Goal: Transaction & Acquisition: Purchase product/service

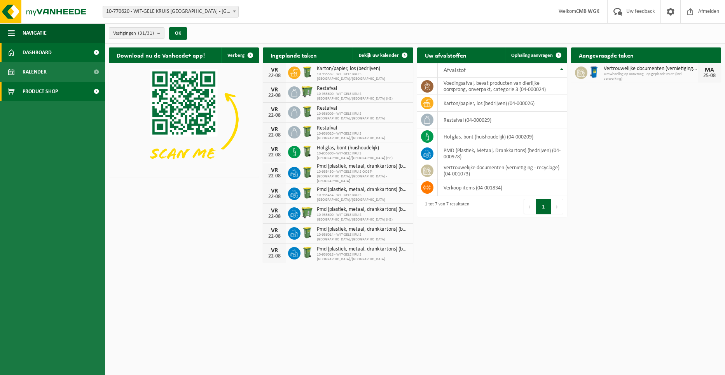
click at [54, 91] on span "Product Shop" at bounding box center [40, 91] width 35 height 19
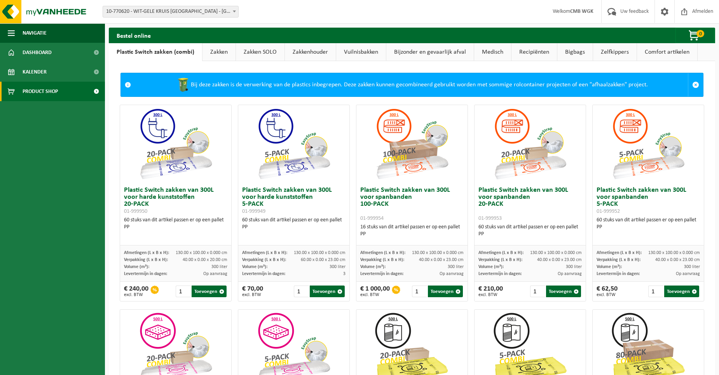
click at [355, 52] on link "Vuilnisbakken" at bounding box center [361, 52] width 50 height 18
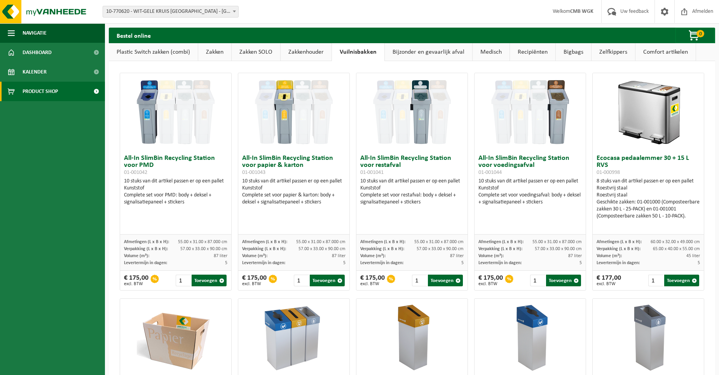
click at [221, 54] on link "Zakken" at bounding box center [214, 52] width 33 height 18
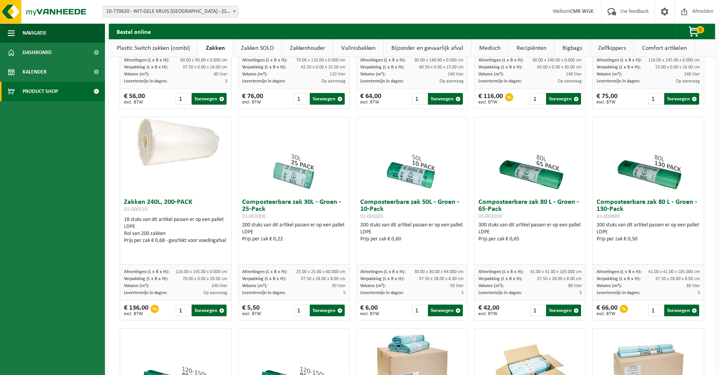
scroll to position [272, 0]
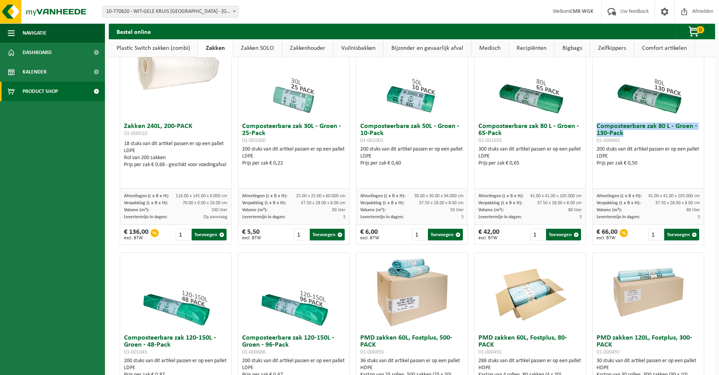
drag, startPoint x: 624, startPoint y: 133, endPoint x: 592, endPoint y: 129, distance: 32.2
click at [597, 129] on h3 "Composteerbare zak 80 L - Groen - 130-Pack 01-000685" at bounding box center [649, 133] width 104 height 21
copy h3 "Composteerbare zak 80 L - Groen - 130-Pack"
drag, startPoint x: 649, startPoint y: 232, endPoint x: 643, endPoint y: 232, distance: 6.6
click at [643, 232] on div "€ 66,00 excl. BTW 1 Toevoegen" at bounding box center [649, 234] width 112 height 19
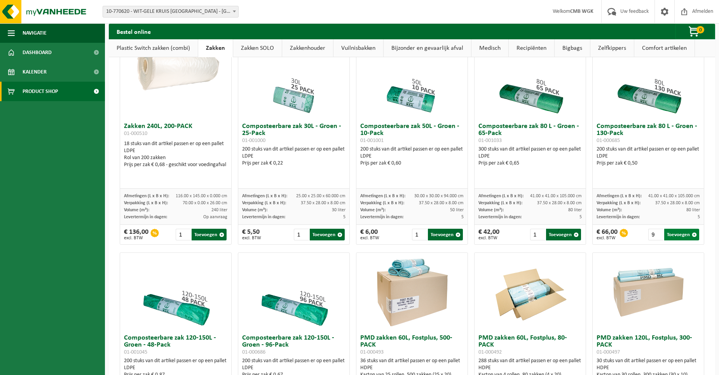
click at [681, 236] on button "Toevoegen" at bounding box center [682, 235] width 35 height 12
type input "1"
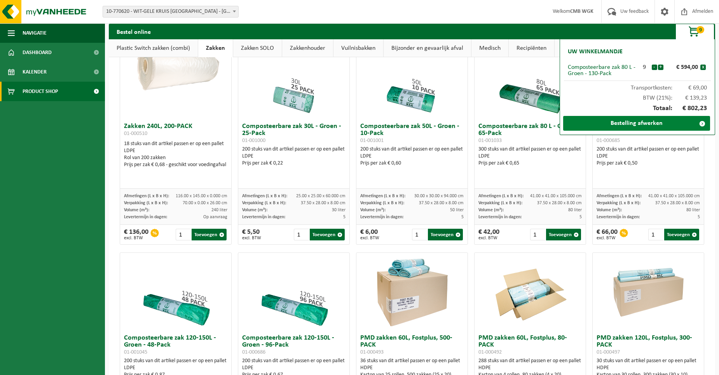
click at [669, 124] on link "Bestelling afwerken" at bounding box center [637, 123] width 147 height 15
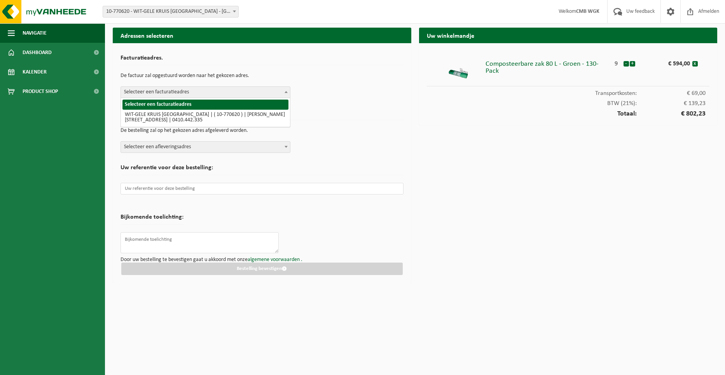
click at [173, 96] on span "Selecteer een facturatieadres" at bounding box center [205, 92] width 169 height 11
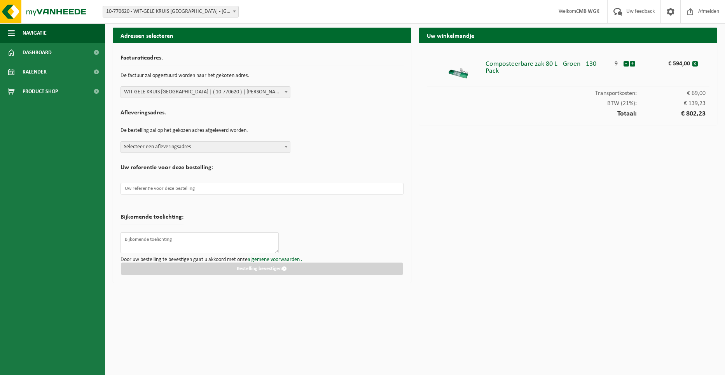
select select "25292"
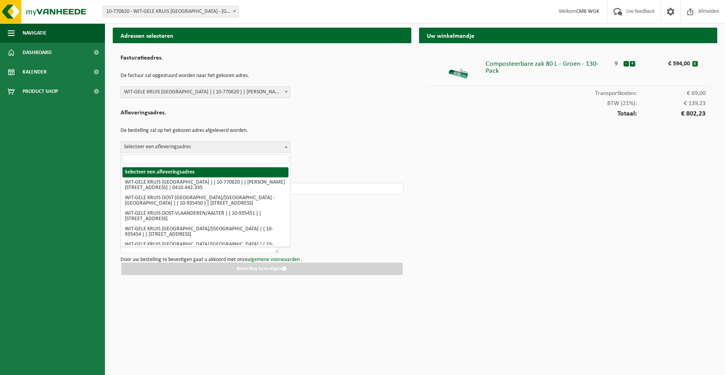
click at [163, 150] on span "Selecteer een afleveringsadres" at bounding box center [205, 147] width 169 height 11
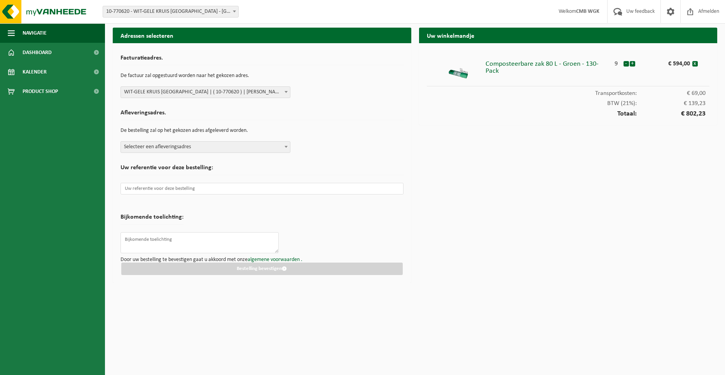
click at [341, 163] on div "Uw referentie voor deze bestelling:" at bounding box center [262, 182] width 283 height 42
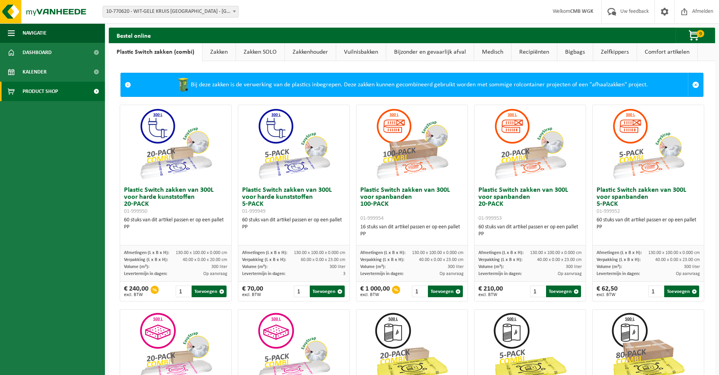
click at [217, 53] on link "Zakken" at bounding box center [219, 52] width 33 height 18
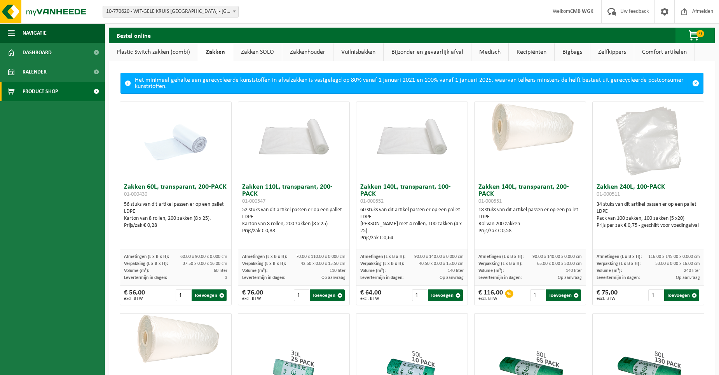
click at [704, 40] on span "button" at bounding box center [695, 36] width 39 height 16
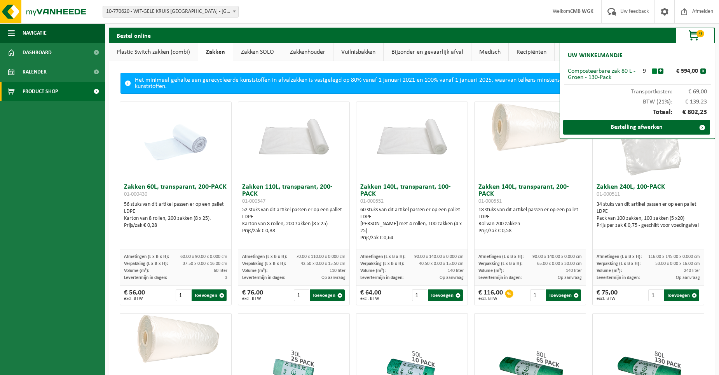
click at [655, 71] on button "-" at bounding box center [654, 70] width 5 height 5
click at [645, 124] on link "Bestelling afwerken" at bounding box center [637, 127] width 147 height 15
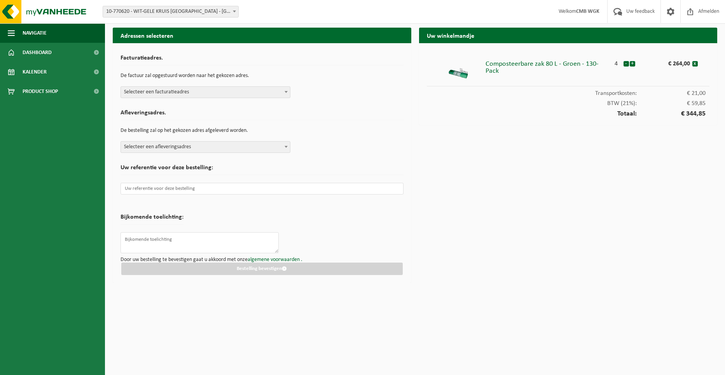
click at [580, 135] on div "Uw winkelmandje Composteerbare zak 80 L - Groen - 130-Pack 4 - + € 264,00 x Tra…" at bounding box center [568, 157] width 306 height 259
click at [217, 149] on span "Selecteer een afleveringsadres" at bounding box center [205, 147] width 169 height 11
click at [208, 84] on div "Facturatieadres. De factuur zal opgestuurd worden naar het gekozen adres. Selec…" at bounding box center [262, 74] width 283 height 47
click at [208, 93] on span "Selecteer een facturatieadres" at bounding box center [205, 92] width 169 height 11
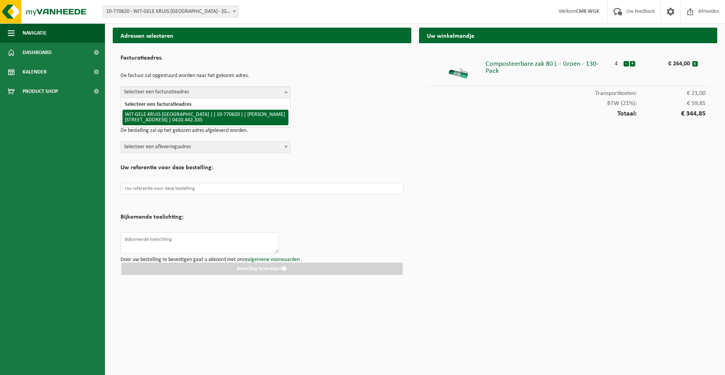
select select "25292"
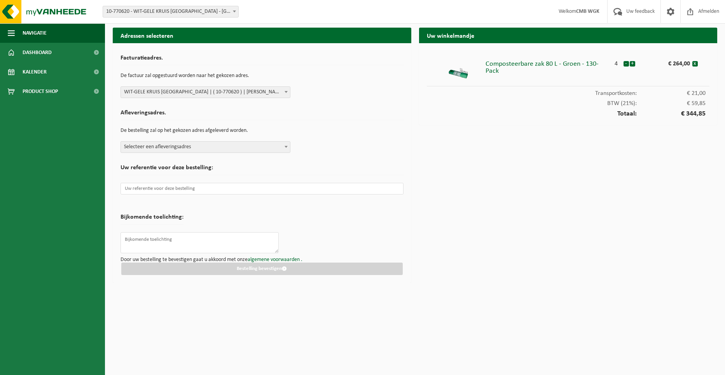
click at [219, 153] on form "Facturatieadres. De factuur zal opgestuurd worden naar het gekozen adres. Selec…" at bounding box center [262, 163] width 283 height 224
click at [216, 149] on span "Selecteer een afleveringsadres" at bounding box center [205, 147] width 169 height 11
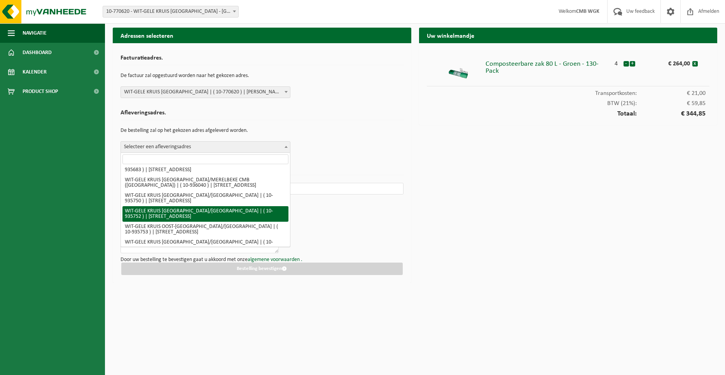
scroll to position [259, 0]
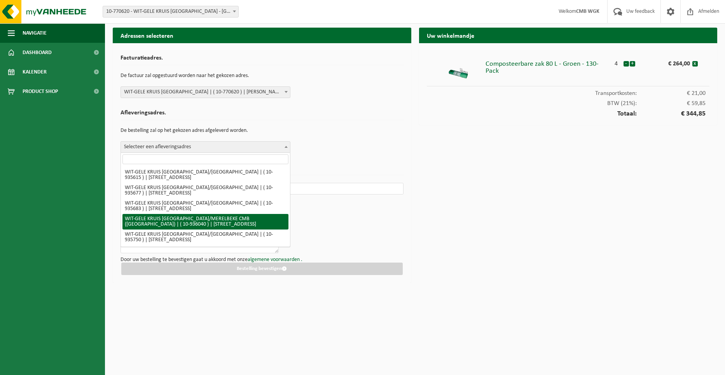
select select "136916"
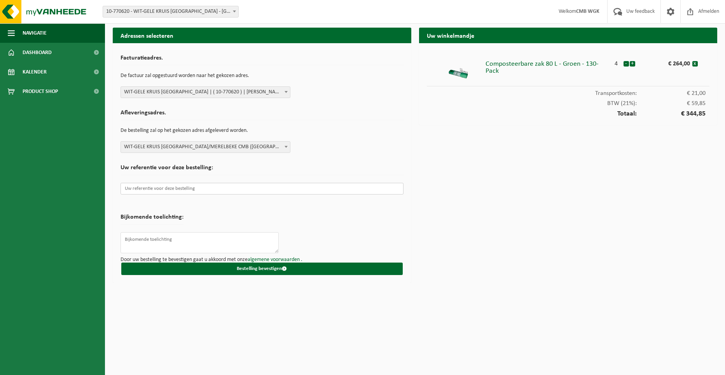
click at [198, 189] on input "text" at bounding box center [262, 189] width 283 height 12
drag, startPoint x: 186, startPoint y: 196, endPoint x: 175, endPoint y: 190, distance: 11.7
click at [182, 194] on p at bounding box center [262, 188] width 283 height 19
click at [173, 189] on input "text" at bounding box center [262, 189] width 283 height 12
paste input "INK2025-000426"
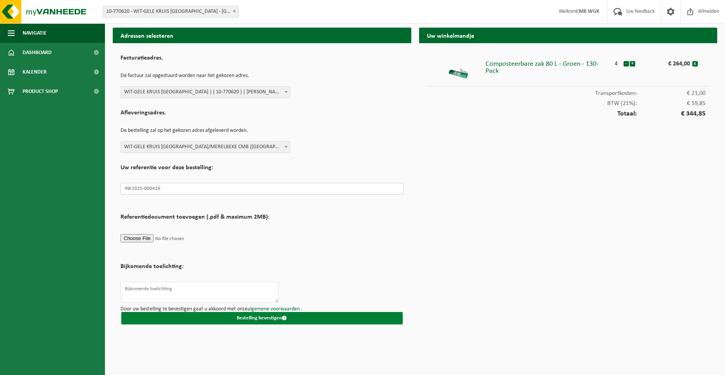
type input "INK2025-000426"
click at [267, 318] on button "Bestelling bevestigen" at bounding box center [262, 318] width 282 height 12
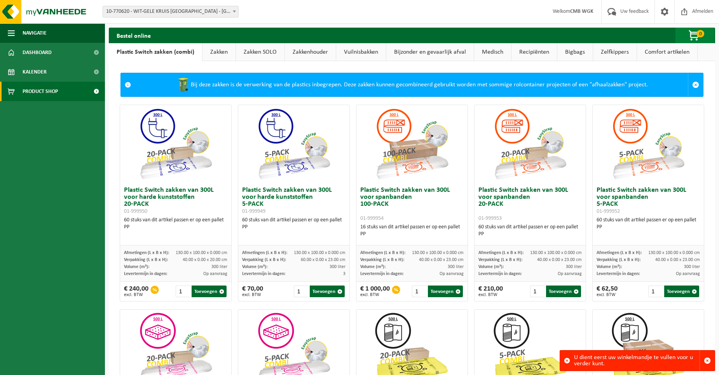
click at [699, 34] on span "0" at bounding box center [701, 33] width 8 height 7
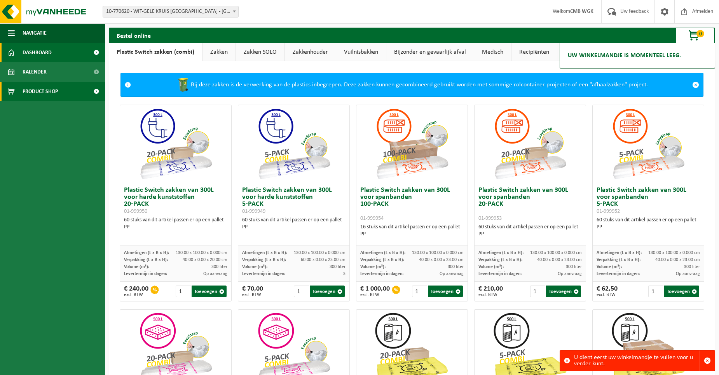
click at [46, 55] on span "Dashboard" at bounding box center [37, 52] width 29 height 19
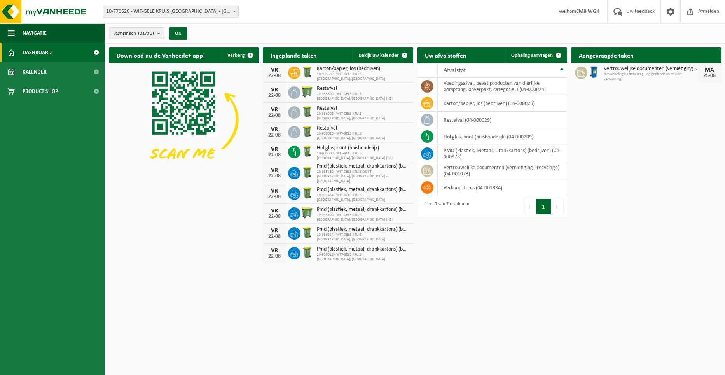
click at [154, 33] on count "(31/31)" at bounding box center [146, 33] width 16 height 5
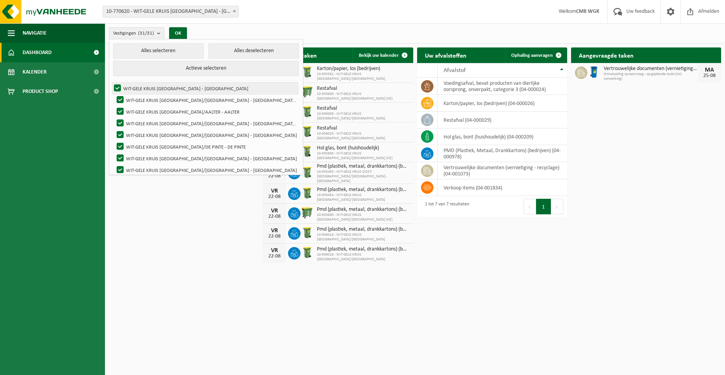
click at [159, 89] on label "WIT-GELE KRUIS OOST-VLAANDEREN - LEDEBERG" at bounding box center [205, 88] width 186 height 12
click at [111, 82] on input "WIT-GELE KRUIS OOST-VLAANDEREN - LEDEBERG" at bounding box center [111, 82] width 0 height 0
checkbox input "false"
click at [276, 50] on button "Alles deselecteren" at bounding box center [253, 51] width 91 height 16
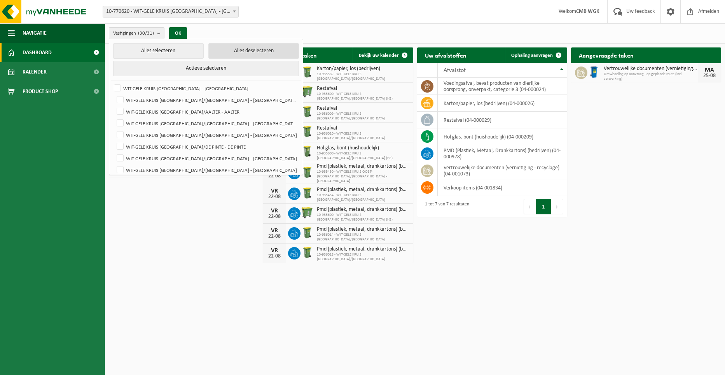
checkbox input "false"
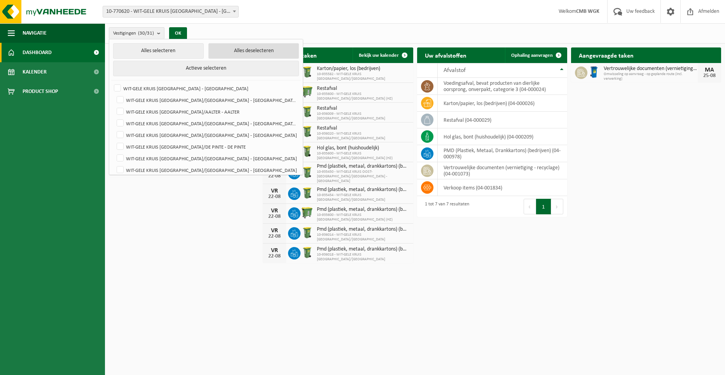
checkbox input "false"
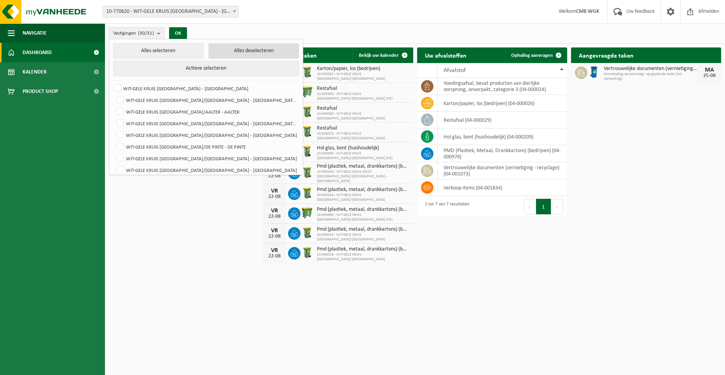
checkbox input "false"
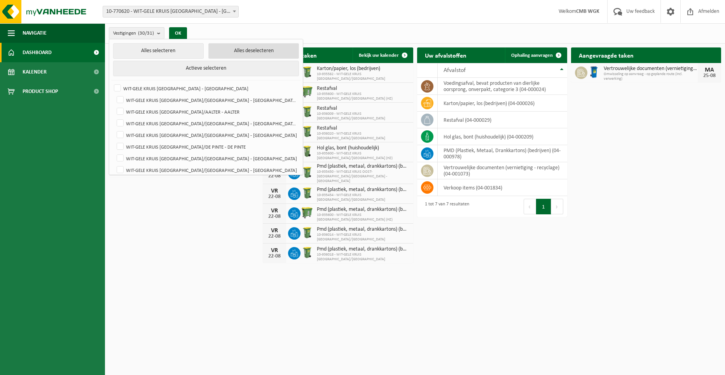
checkbox input "false"
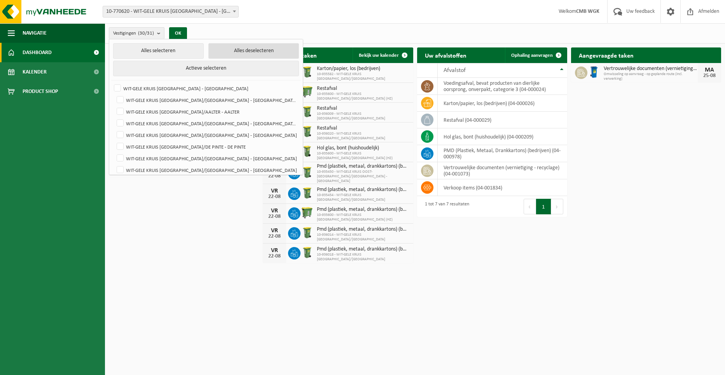
checkbox input "false"
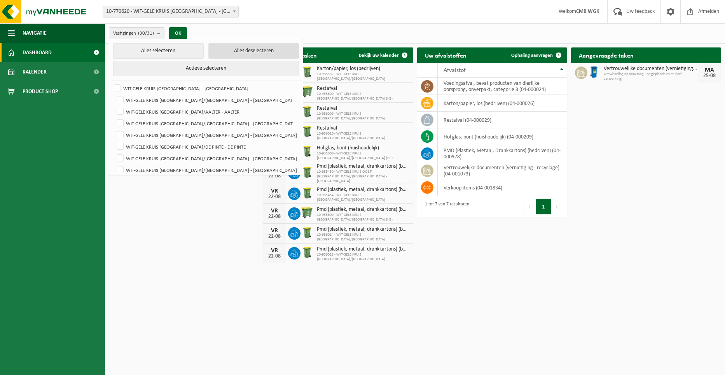
checkbox input "false"
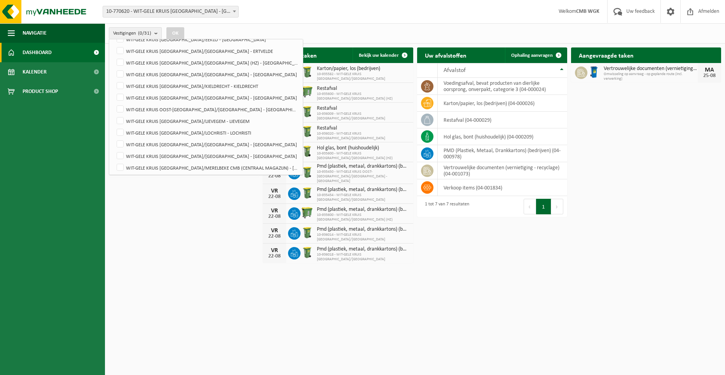
scroll to position [156, 0]
click at [228, 152] on label "WIT-GELE KRUIS OOST-VLAANDEREN/MERELBEKE CMB (CENTRAAL MAGAZIJN) - MERELBEKE" at bounding box center [206, 155] width 183 height 12
click at [114, 149] on input "WIT-GELE KRUIS OOST-VLAANDEREN/MERELBEKE CMB (CENTRAAL MAGAZIJN) - MERELBEKE" at bounding box center [114, 148] width 0 height 0
checkbox input "true"
click at [173, 31] on button "OK" at bounding box center [175, 33] width 18 height 12
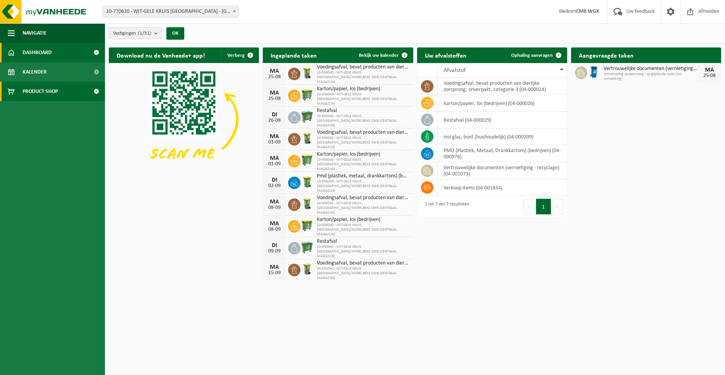
click at [40, 92] on span "Product Shop" at bounding box center [40, 91] width 35 height 19
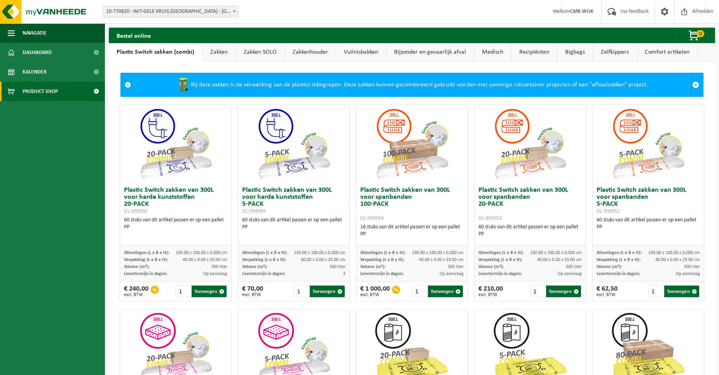
click at [213, 51] on link "Zakken" at bounding box center [219, 52] width 33 height 18
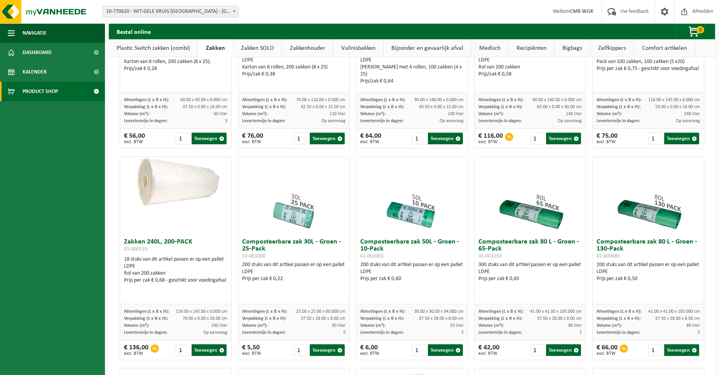
scroll to position [194, 0]
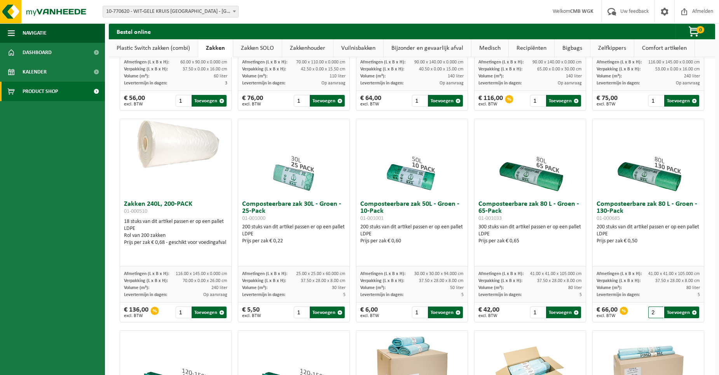
click at [653, 311] on input "2" at bounding box center [656, 312] width 15 height 12
click at [653, 311] on input "3" at bounding box center [656, 312] width 15 height 12
click at [653, 311] on input "4" at bounding box center [656, 312] width 15 height 12
click at [665, 310] on button "Toevoegen" at bounding box center [682, 312] width 35 height 12
type input "1"
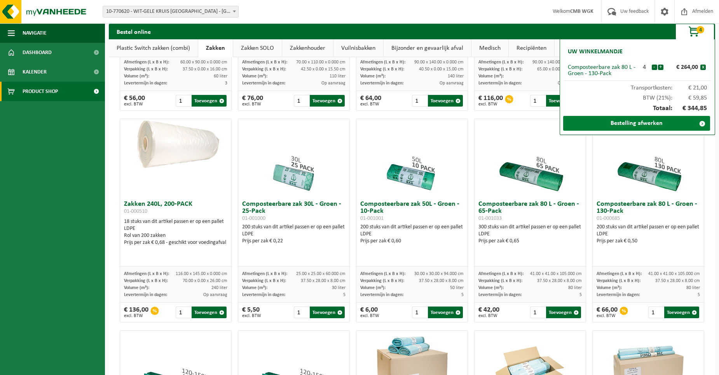
click at [653, 124] on link "Bestelling afwerken" at bounding box center [637, 123] width 147 height 15
